Goal: Information Seeking & Learning: Learn about a topic

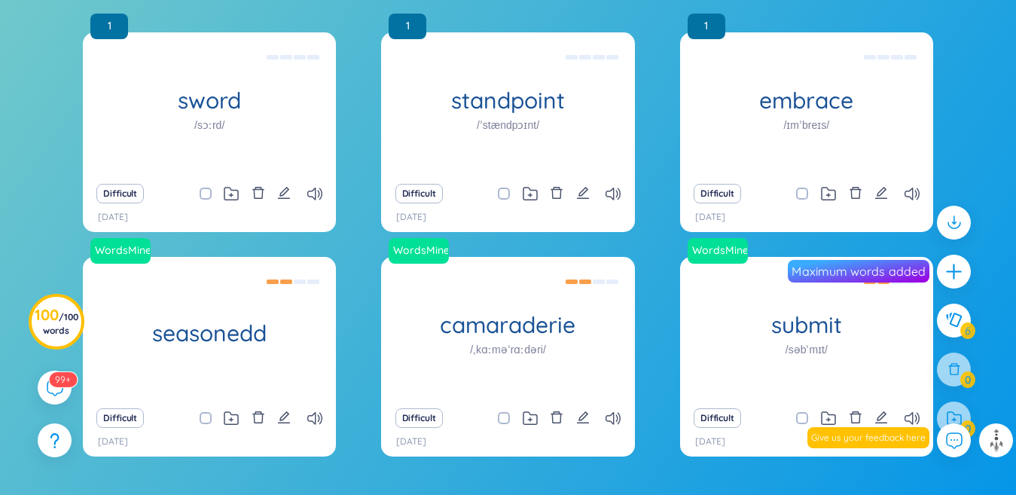
scroll to position [377, 0]
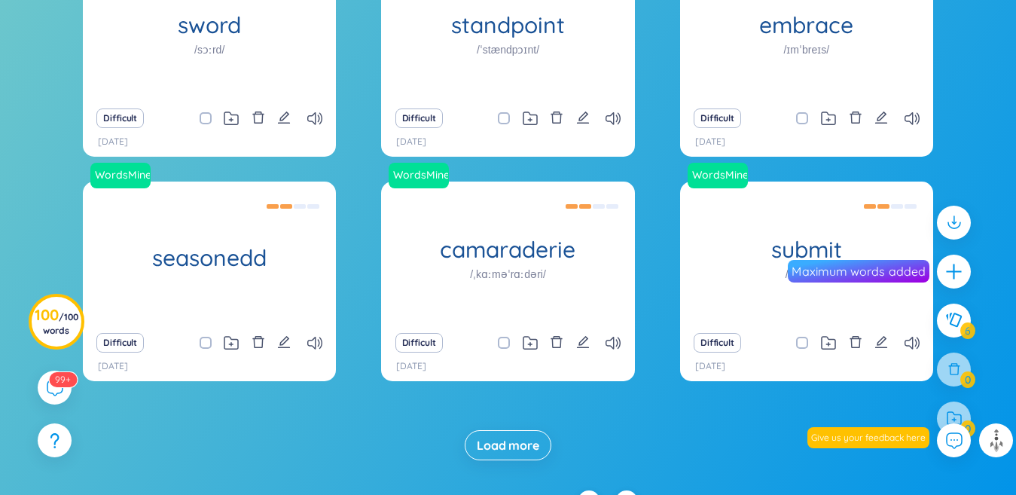
click at [527, 440] on span "Load more" at bounding box center [508, 445] width 63 height 17
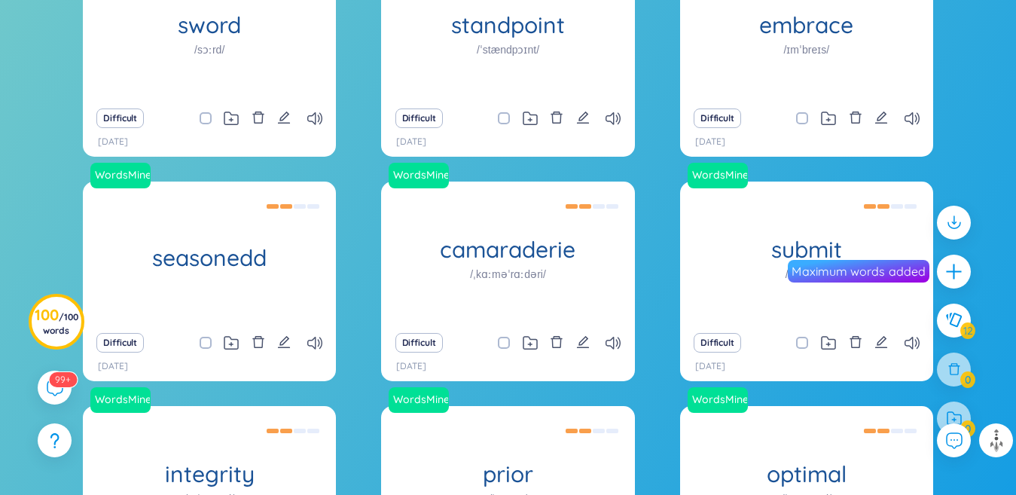
scroll to position [850, 0]
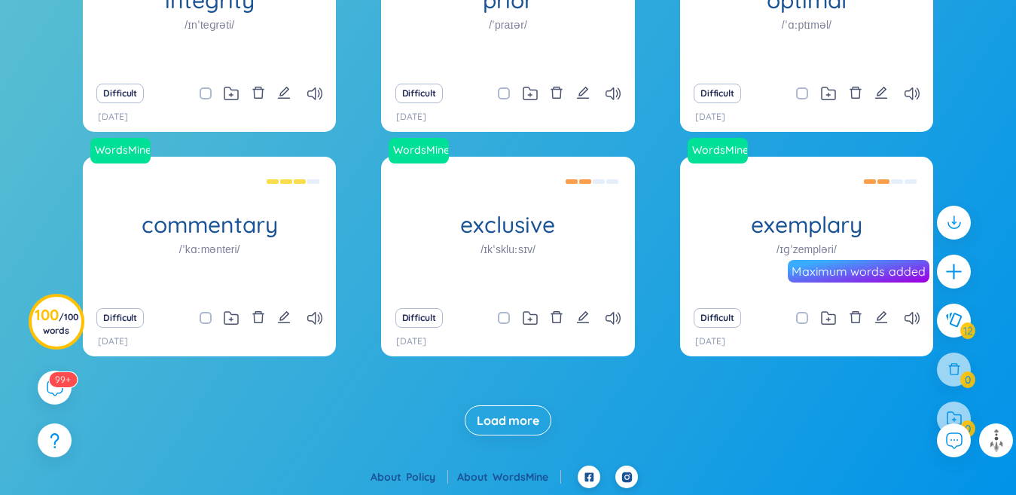
click at [516, 424] on span "Load more" at bounding box center [508, 420] width 63 height 17
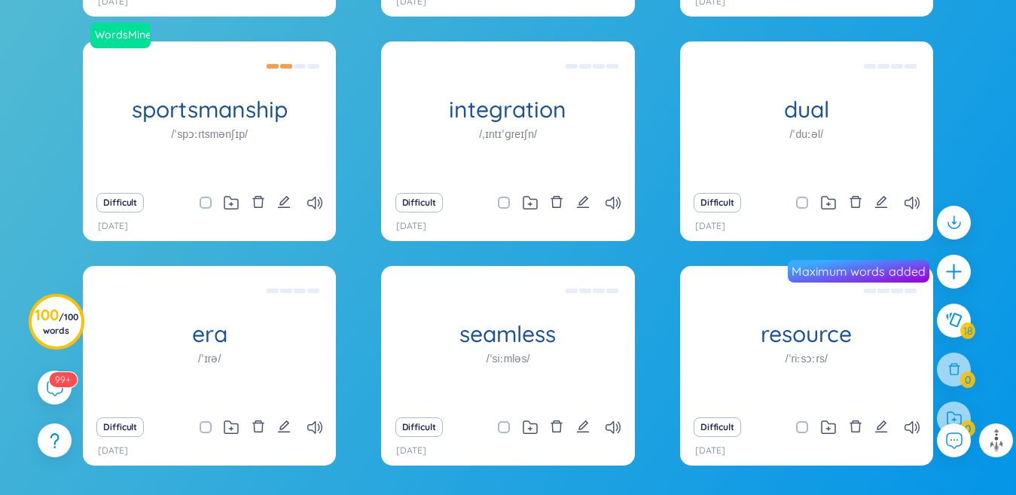
scroll to position [1300, 0]
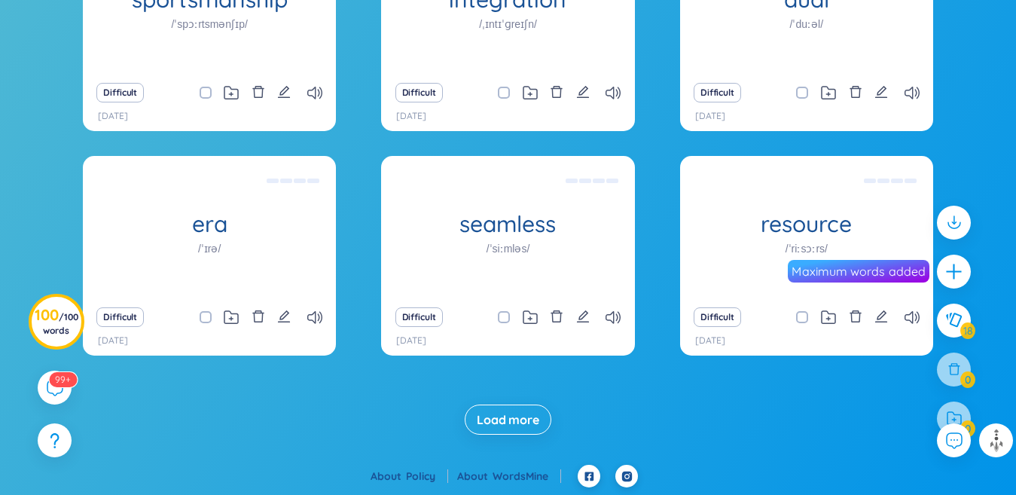
click at [516, 424] on span "Load more" at bounding box center [508, 419] width 63 height 17
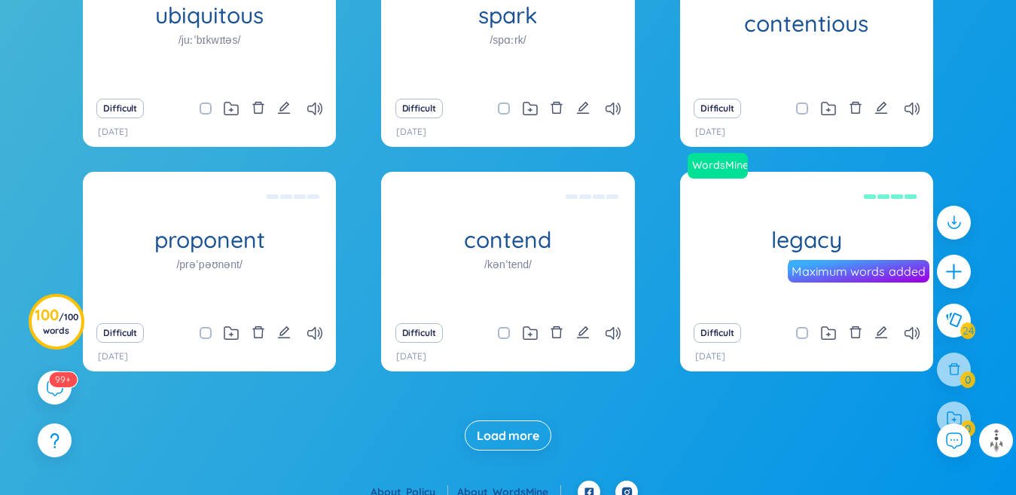
scroll to position [1658, 0]
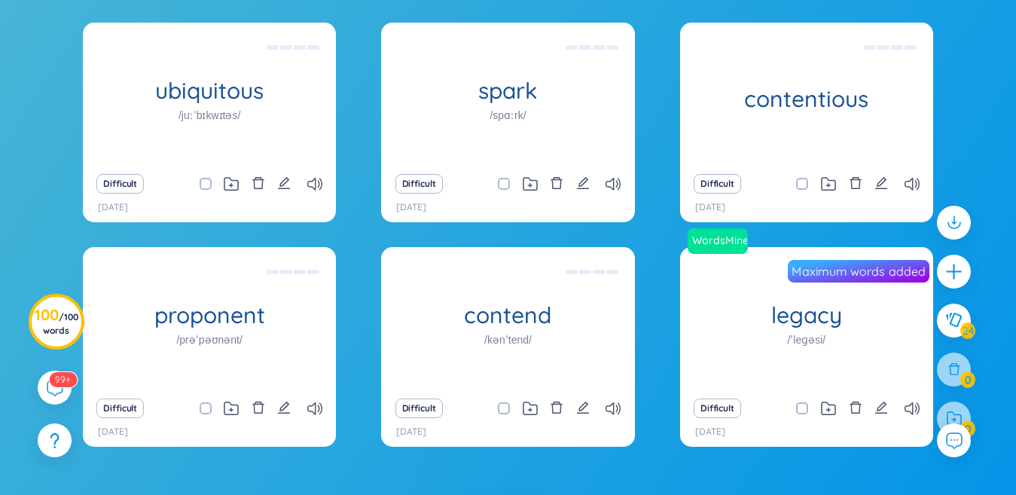
checkbox input "true"
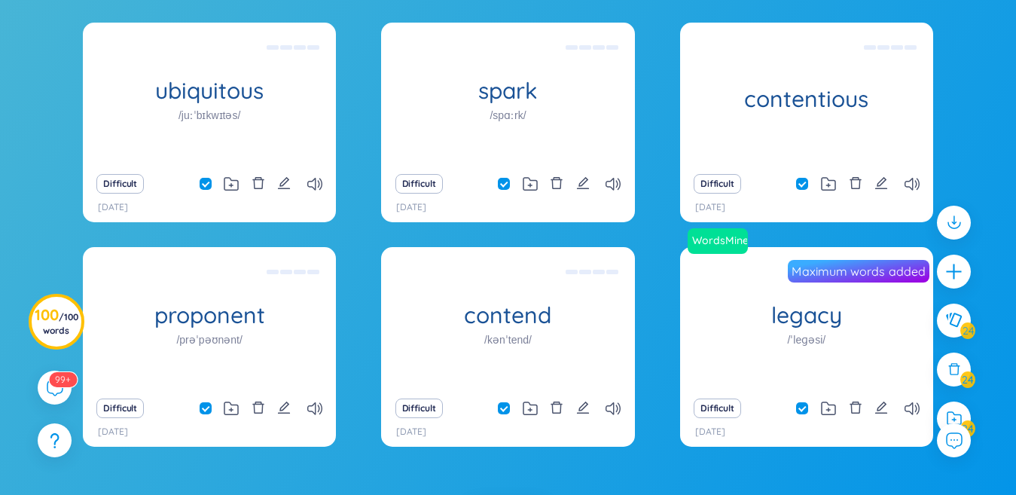
checkbox input "true"
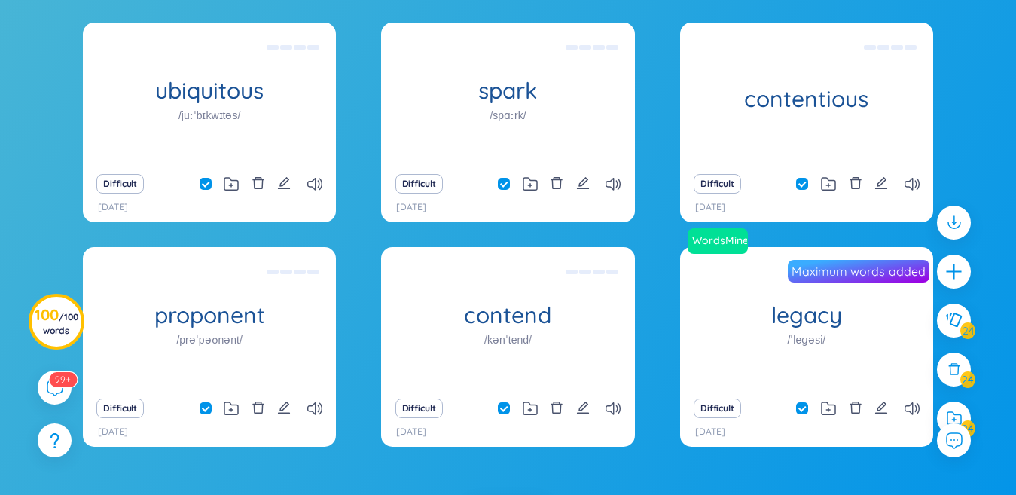
checkbox input "true"
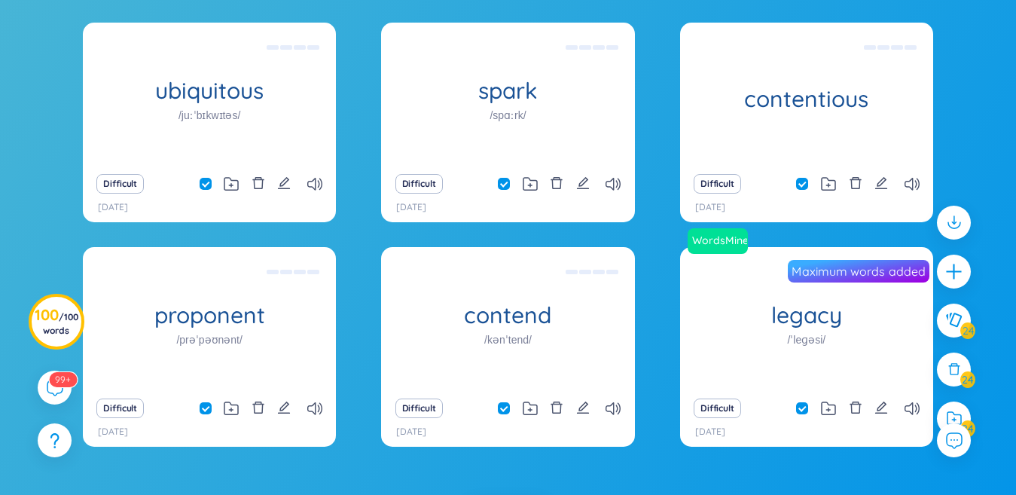
checkbox input "true"
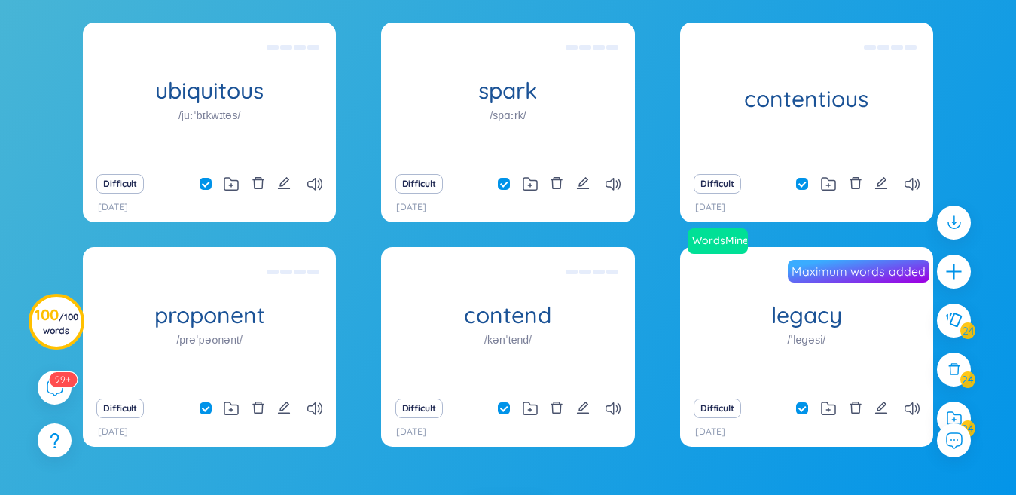
checkbox input "true"
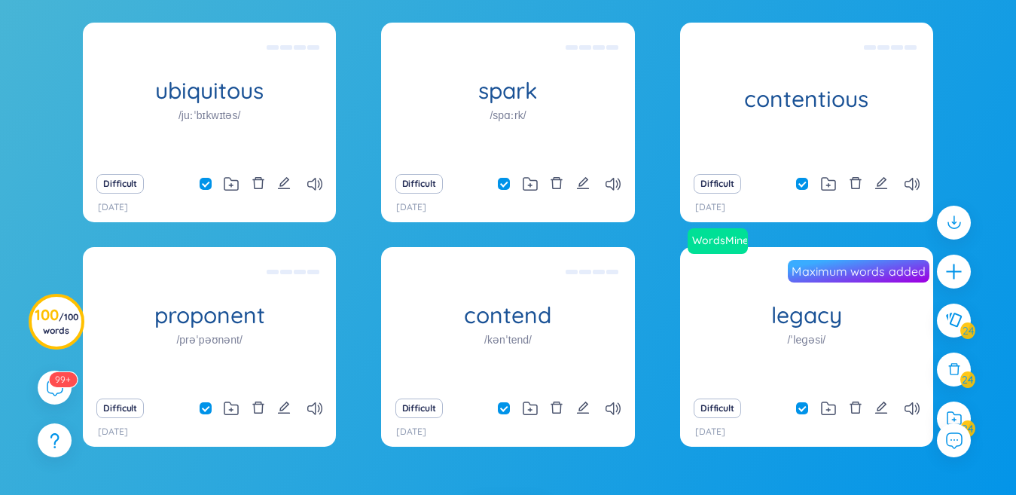
checkbox input "true"
click at [963, 415] on div at bounding box center [954, 419] width 38 height 38
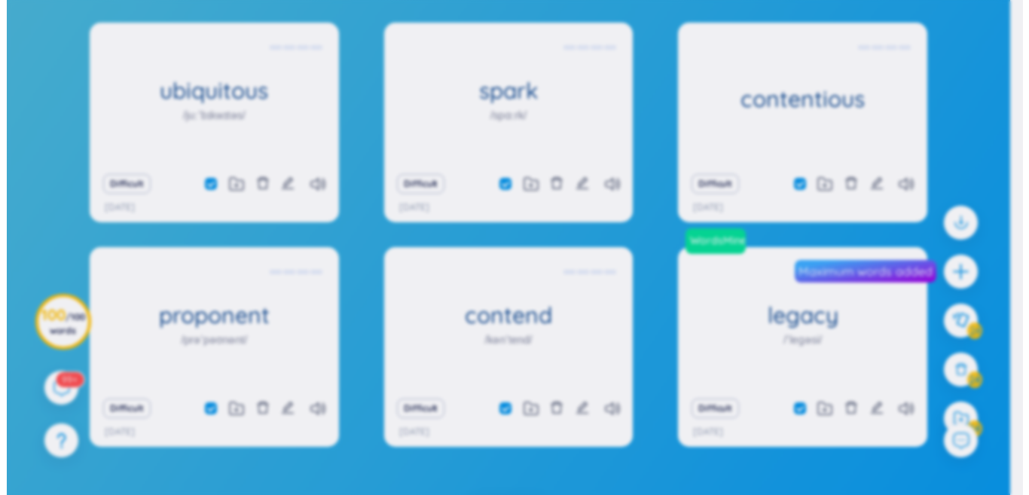
scroll to position [75, 0]
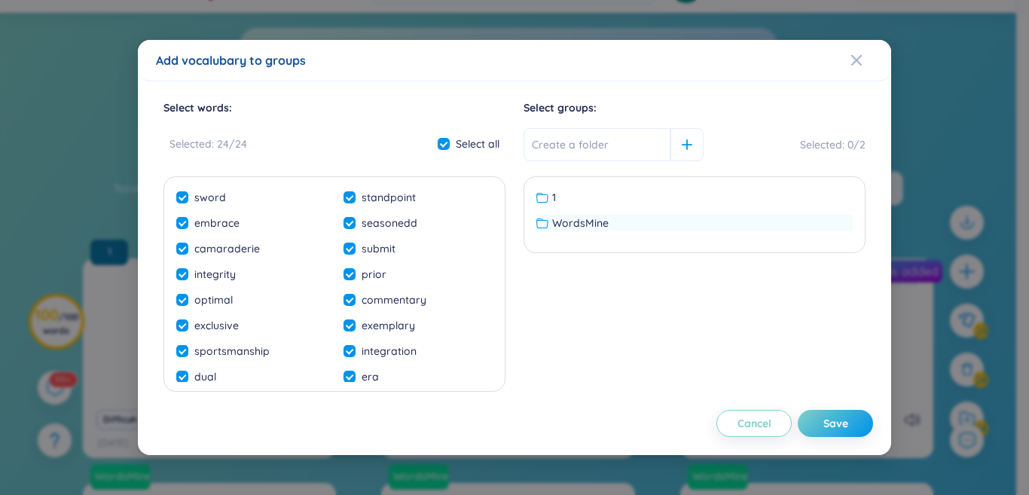
click at [587, 230] on span "WordsMine" at bounding box center [580, 223] width 56 height 17
click at [821, 419] on button "Save" at bounding box center [835, 423] width 75 height 27
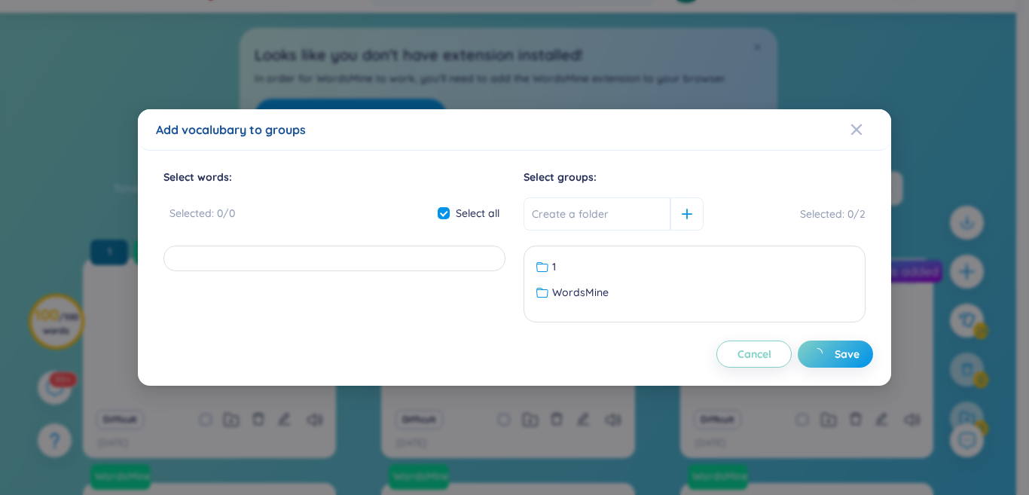
checkbox input "false"
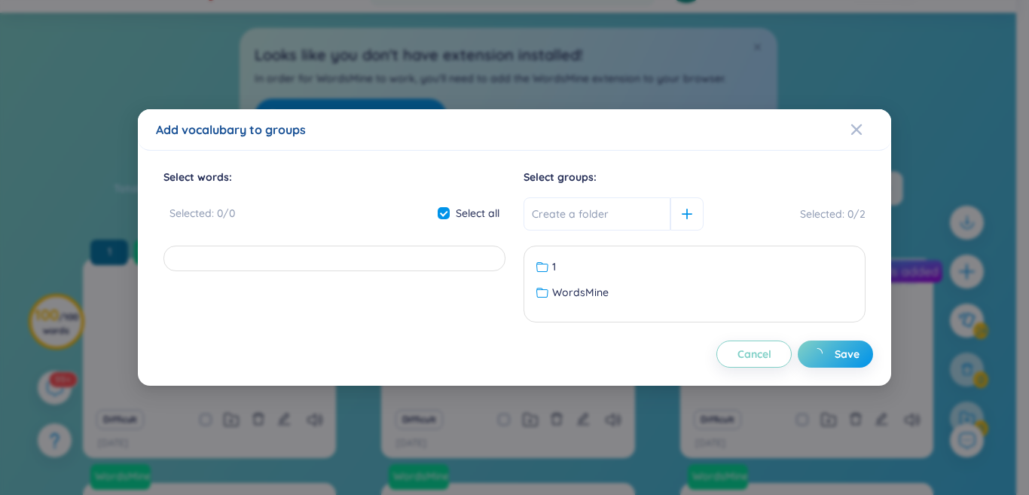
checkbox input "false"
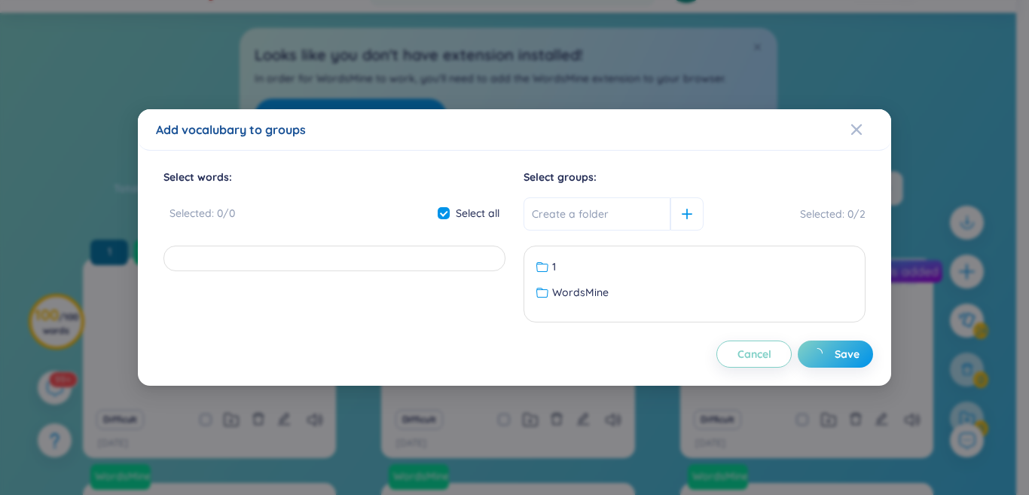
checkbox input "false"
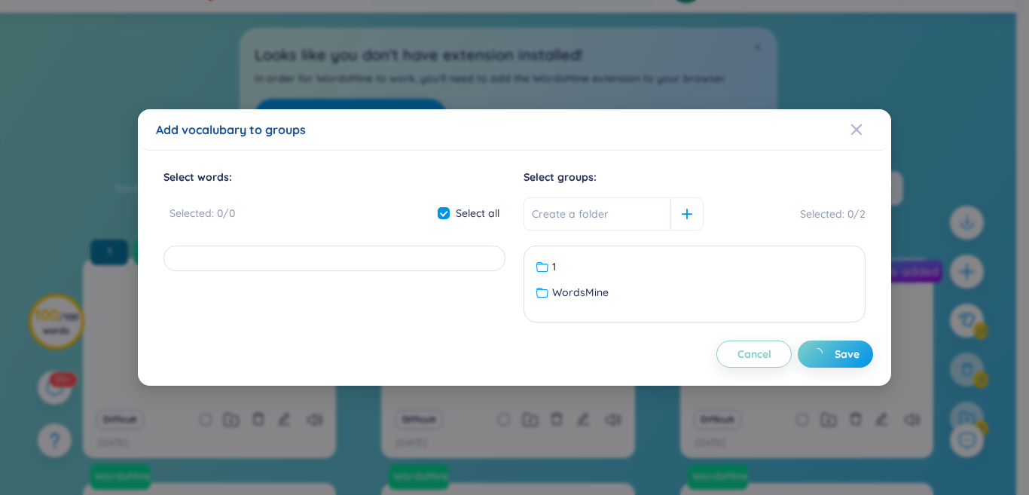
checkbox input "false"
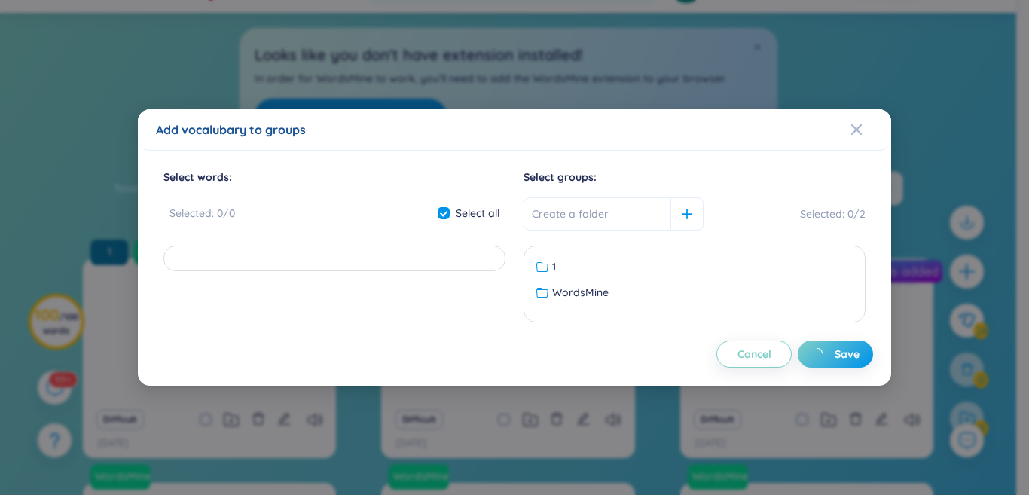
checkbox input "false"
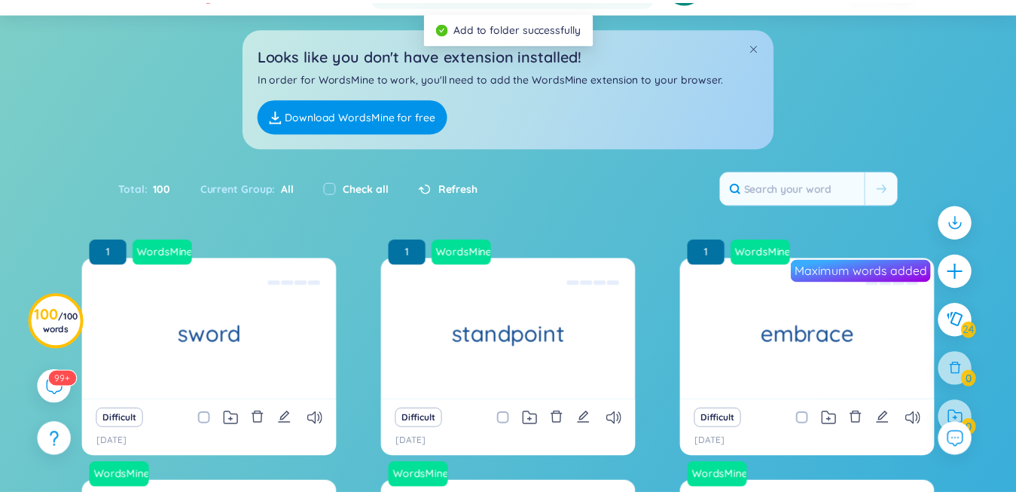
scroll to position [0, 0]
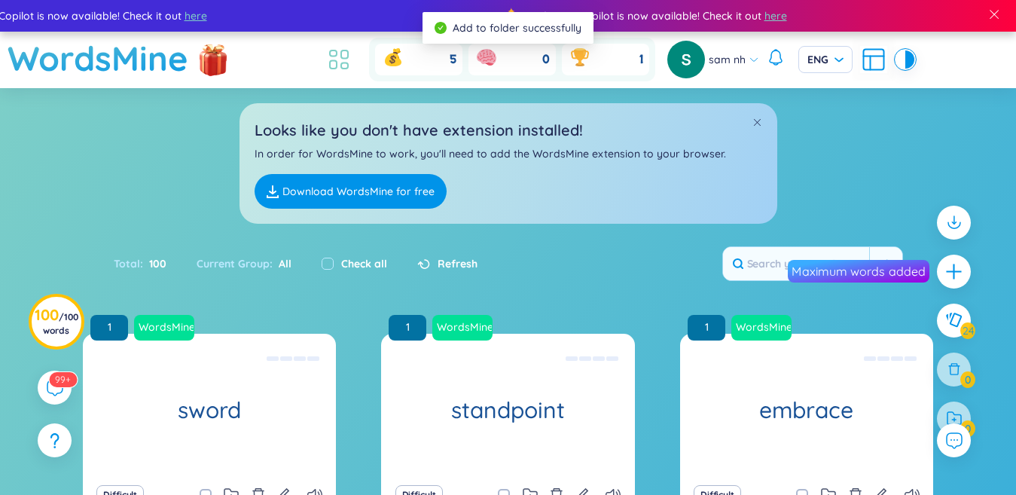
click at [346, 65] on icon at bounding box center [338, 59] width 27 height 27
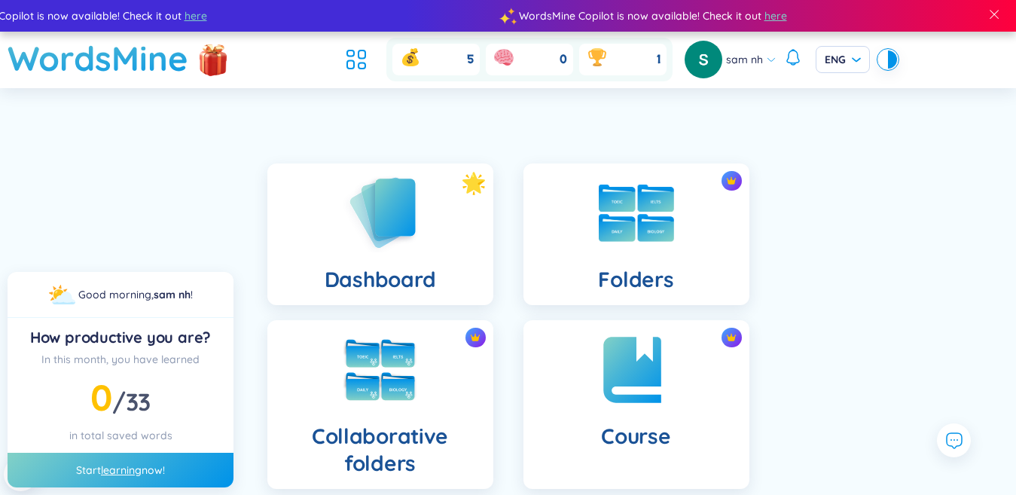
scroll to position [226, 0]
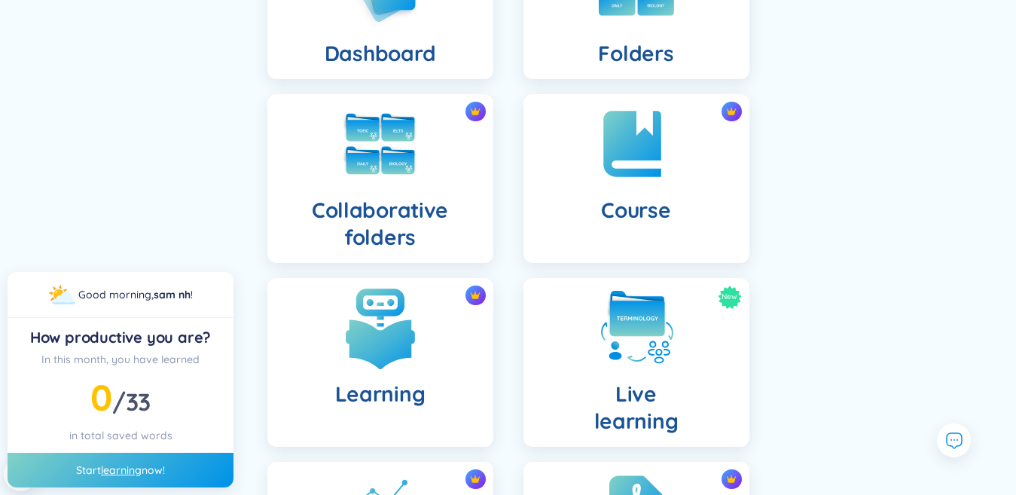
click at [412, 301] on img at bounding box center [380, 327] width 83 height 83
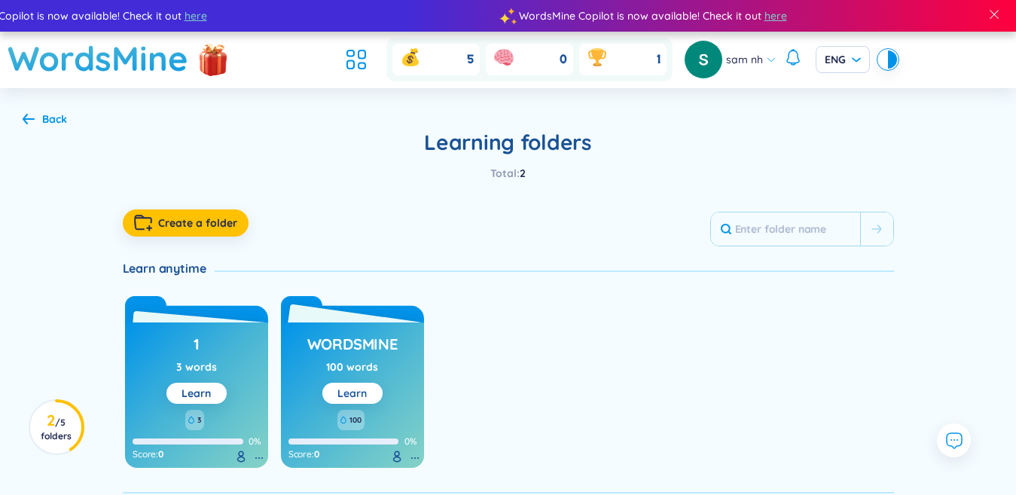
click at [352, 389] on link "Learn" at bounding box center [351, 393] width 29 height 14
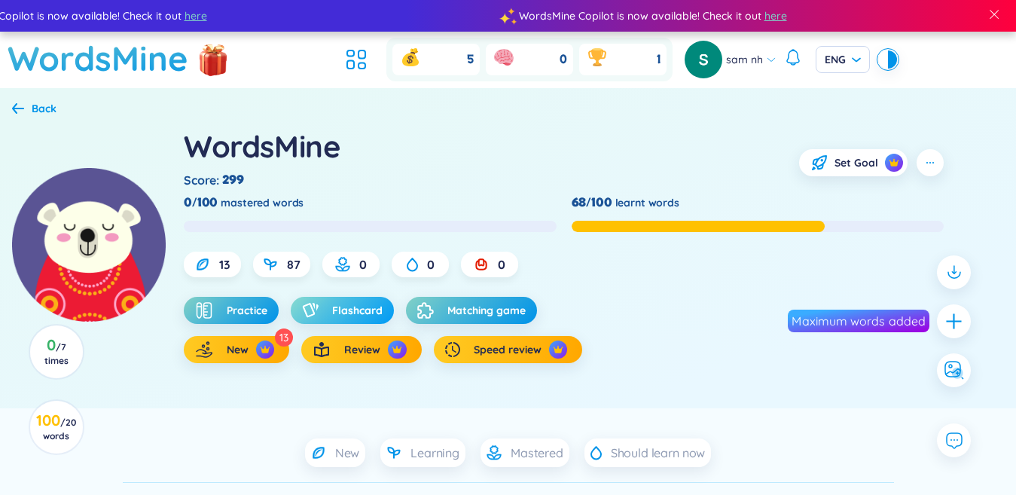
click at [334, 309] on span "Flashcard" at bounding box center [357, 310] width 50 height 15
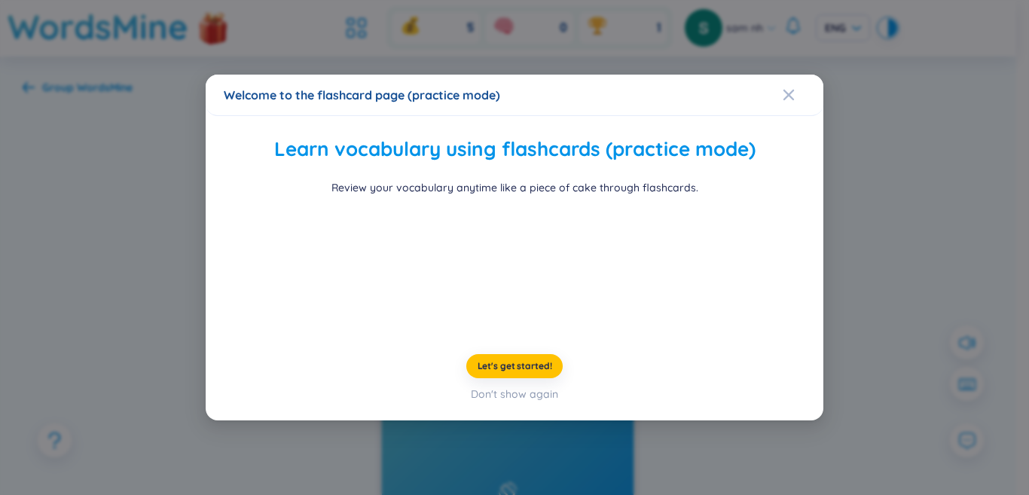
click at [852, 253] on div "Welcome to the flashcard page (practice mode) Learn vocabulary using flashcards…" at bounding box center [514, 247] width 1029 height 495
